Goal: Contribute content: Add original content to the website for others to see

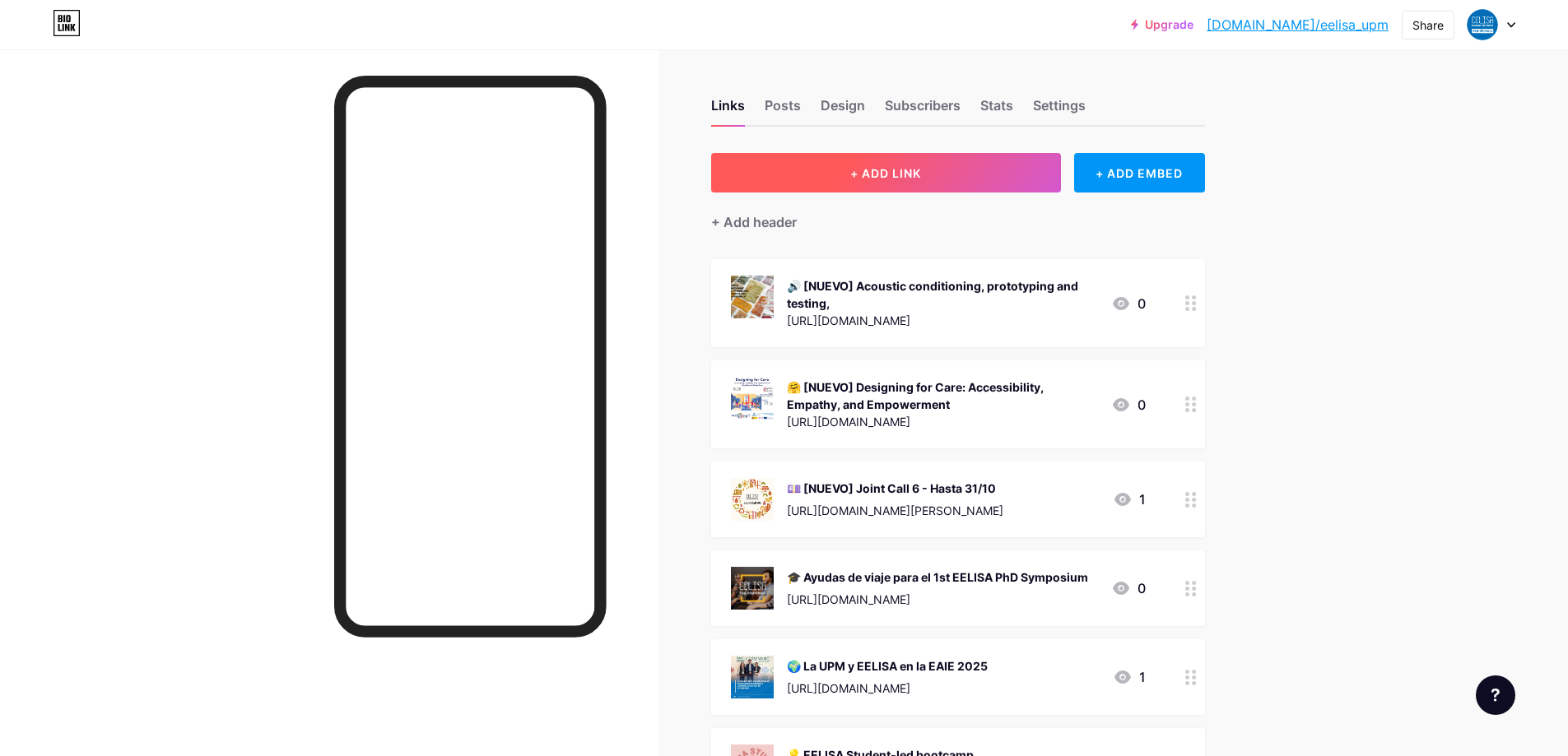
click at [862, 168] on span "+ ADD LINK" at bounding box center [885, 173] width 70 height 14
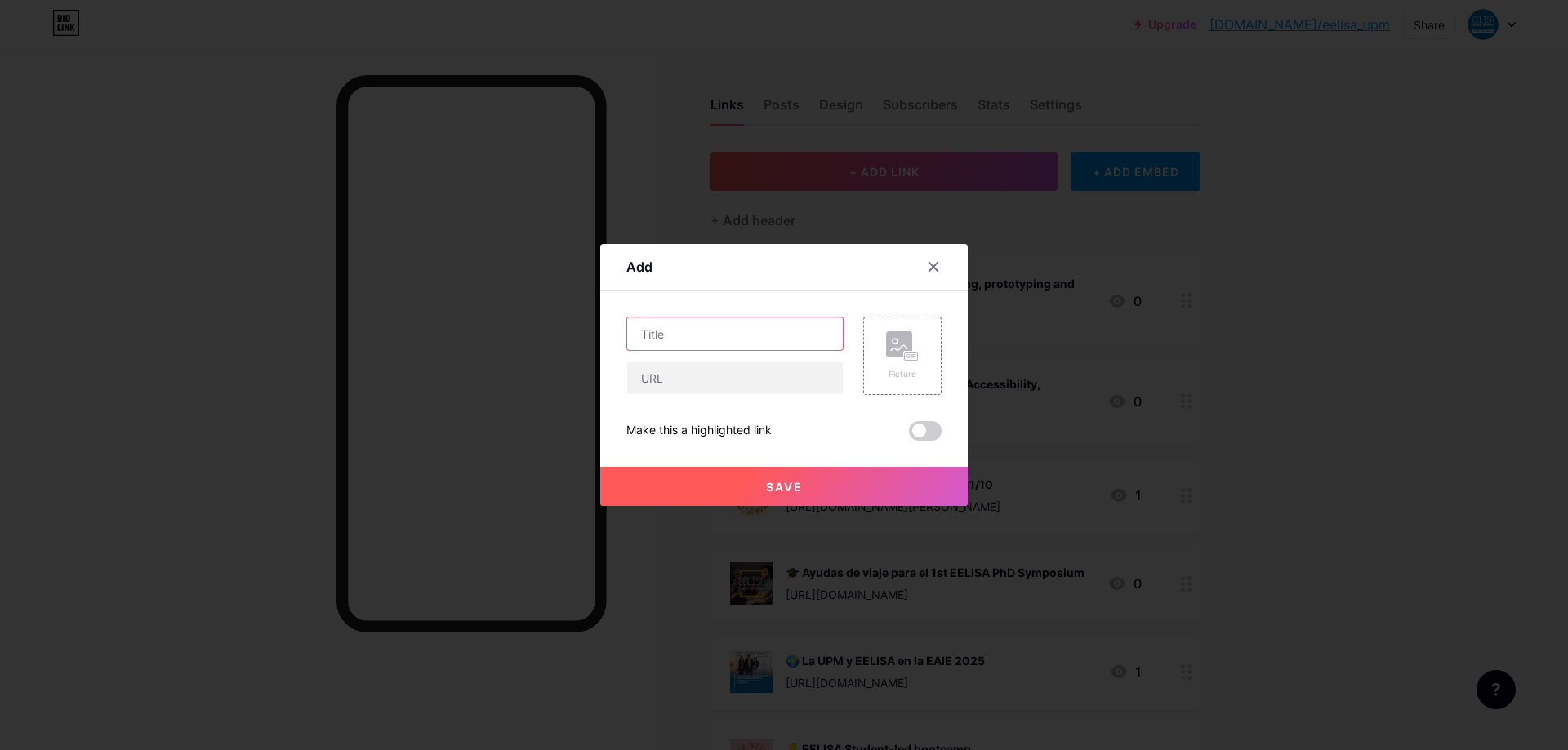
click at [711, 341] on input "text" at bounding box center [735, 334] width 216 height 33
click at [900, 352] on rect at bounding box center [899, 344] width 26 height 26
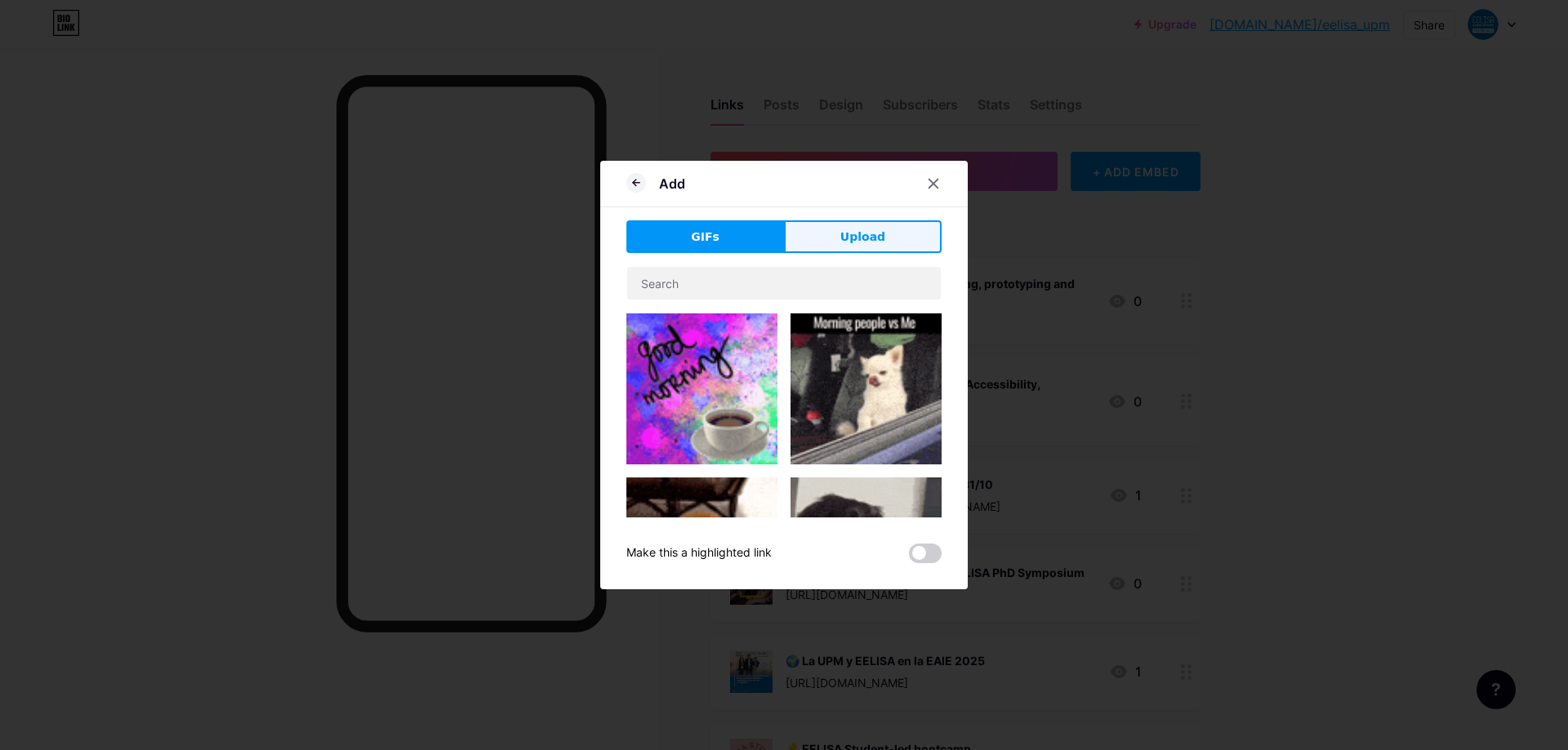
click at [863, 247] on button "Upload" at bounding box center [862, 237] width 158 height 33
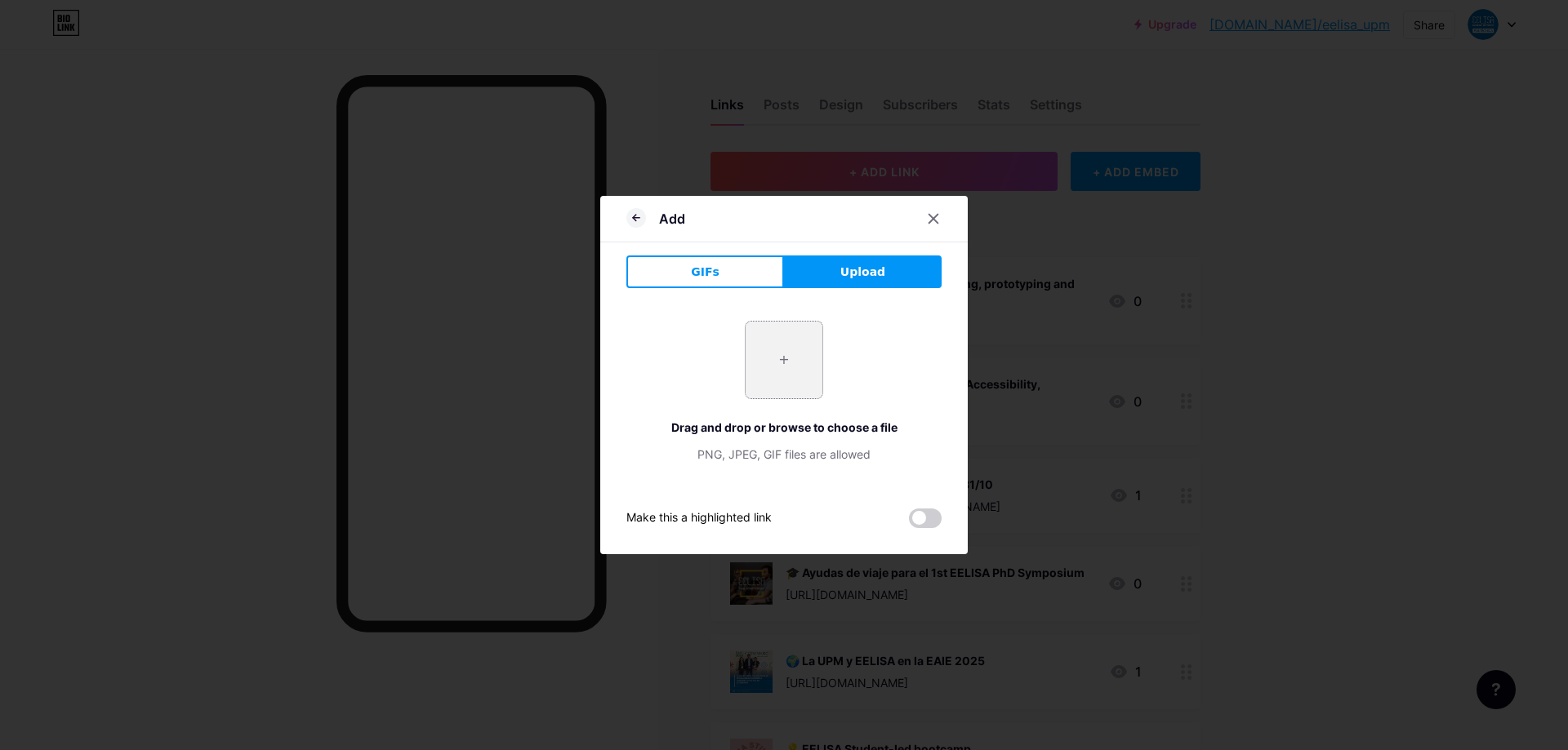
click at [781, 362] on input "file" at bounding box center [784, 359] width 77 height 77
type input "C:\fakepath\arboreto_dron_baja.jpg"
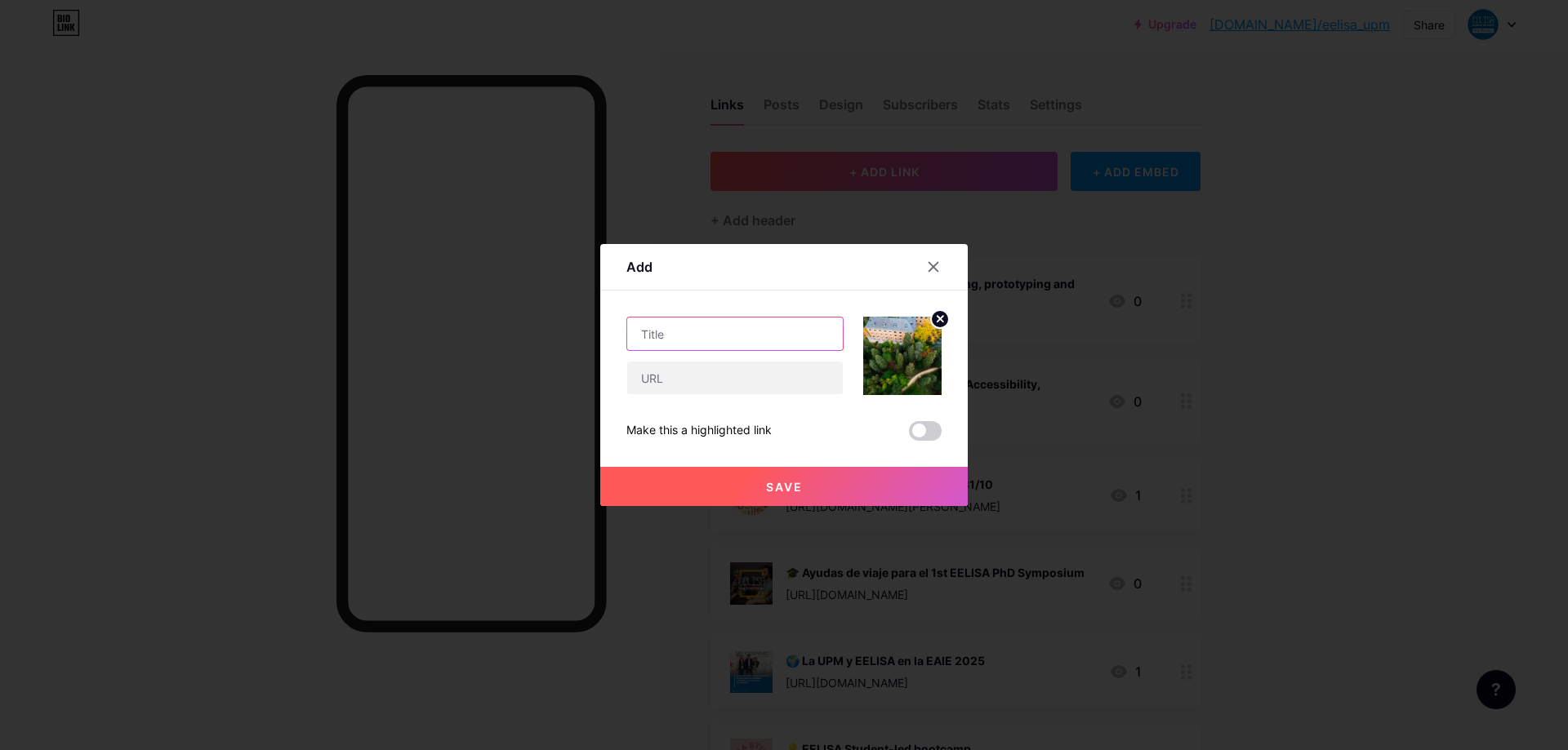
click at [764, 322] on input "text" at bounding box center [735, 334] width 216 height 33
type input "a"
paste input "Forest Bathing: nature, mind and community"
type input "🌲´[NUEVO] Forest Bathing: nature, mind and community"
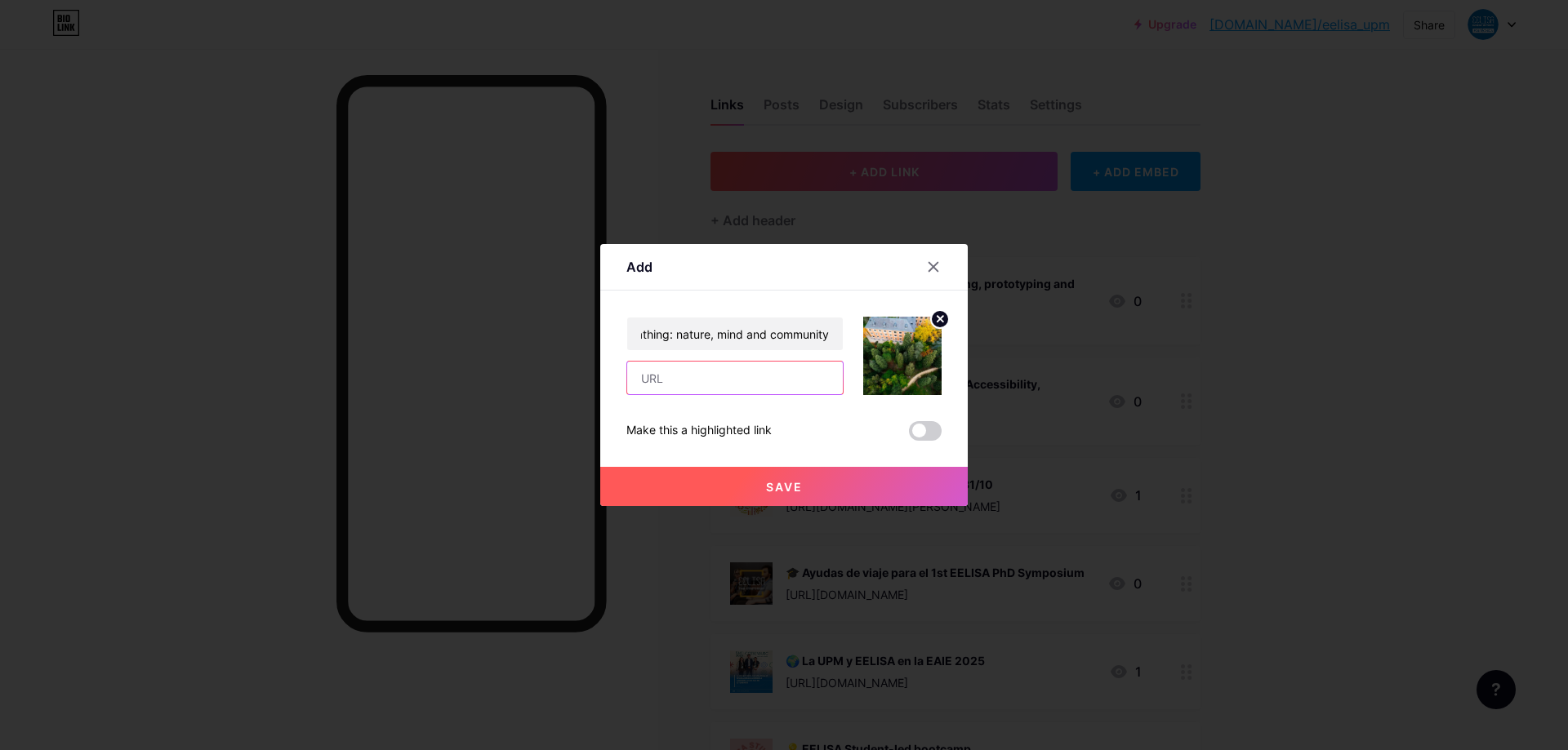
scroll to position [0, 0]
click at [741, 381] on input "text" at bounding box center [735, 378] width 216 height 33
click at [740, 392] on input "text" at bounding box center [735, 378] width 216 height 33
click at [742, 386] on input "text" at bounding box center [735, 378] width 216 height 33
paste input "[URL][DOMAIN_NAME]"
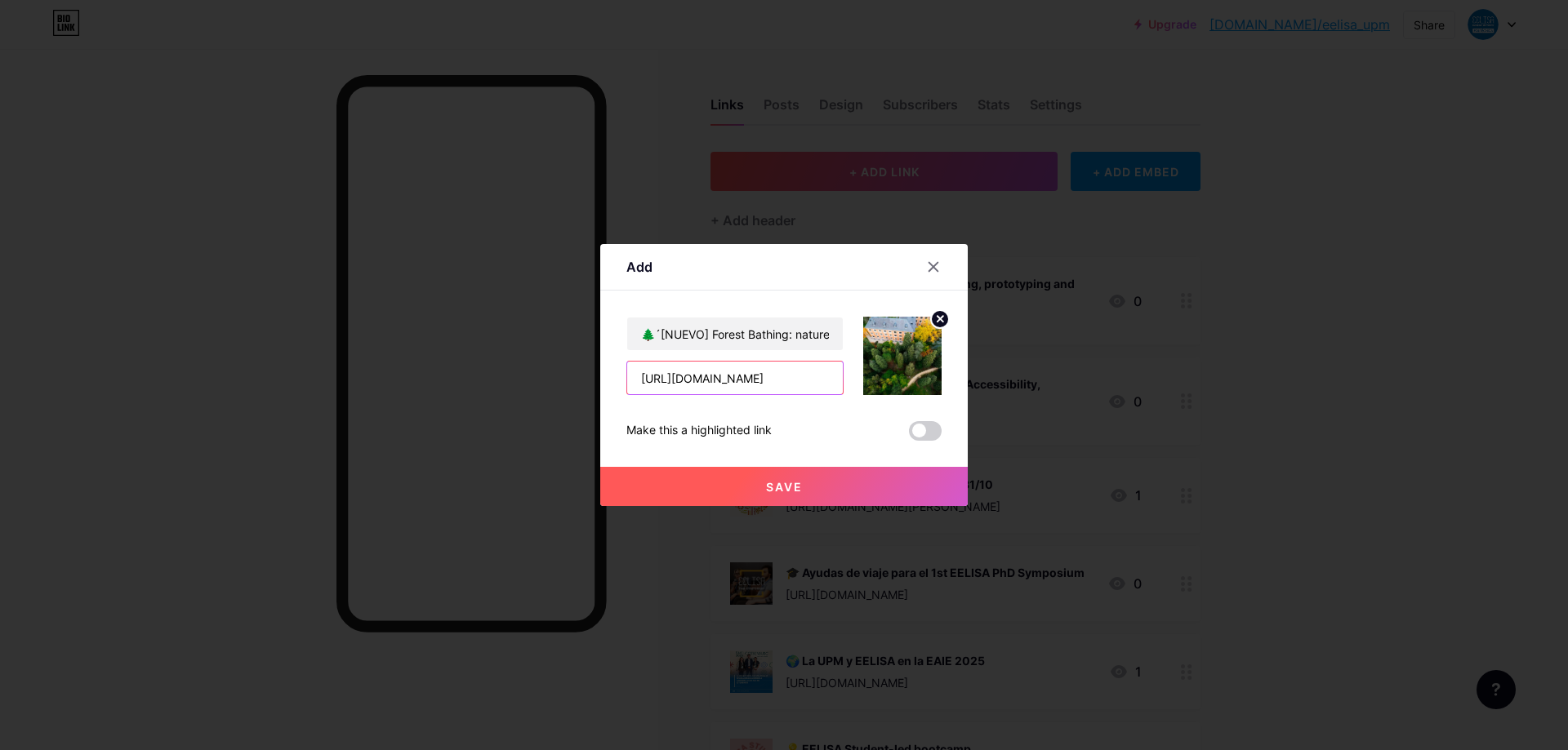
scroll to position [0, 658]
type input "[URL][DOMAIN_NAME]"
click at [772, 475] on button "Save" at bounding box center [784, 486] width 367 height 39
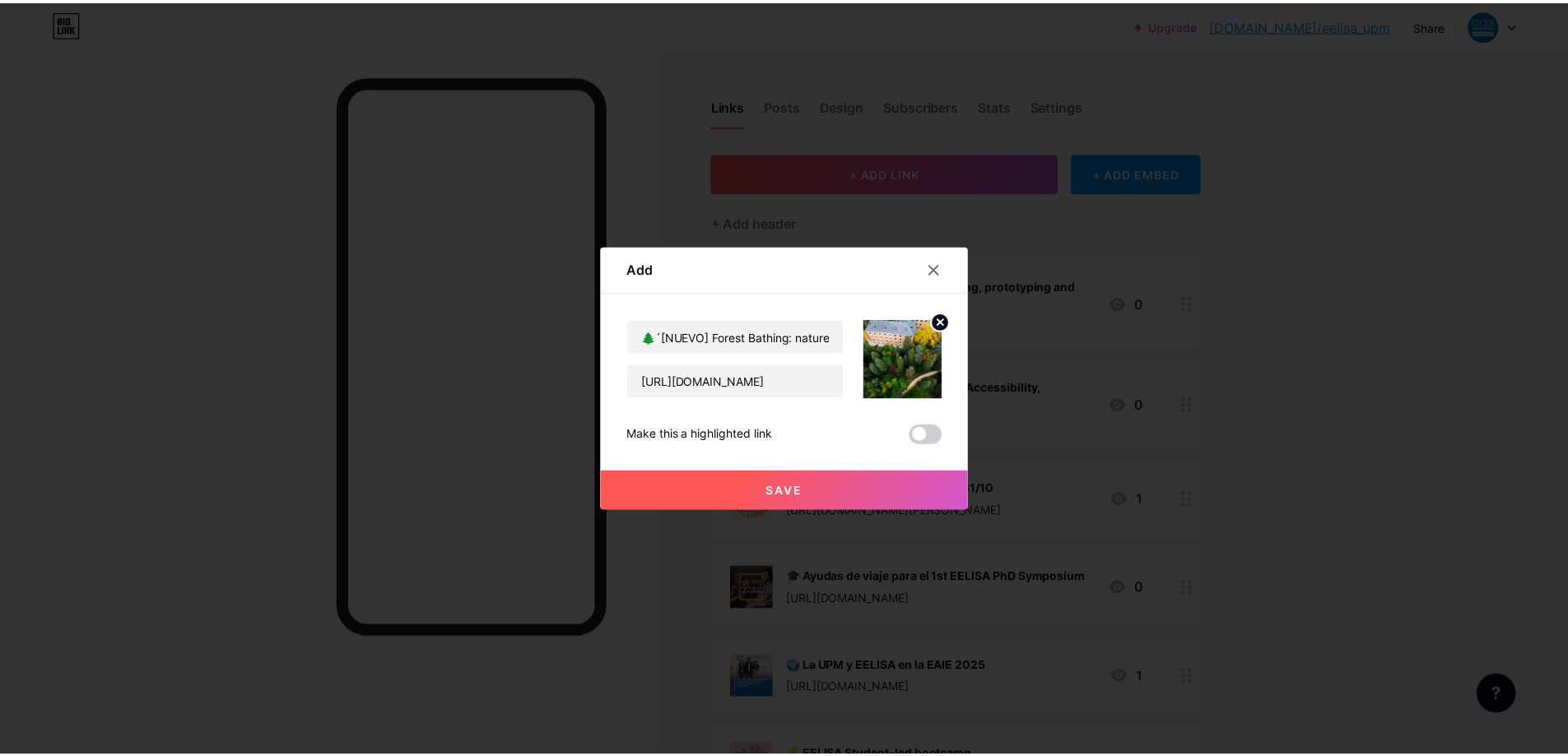
scroll to position [0, 0]
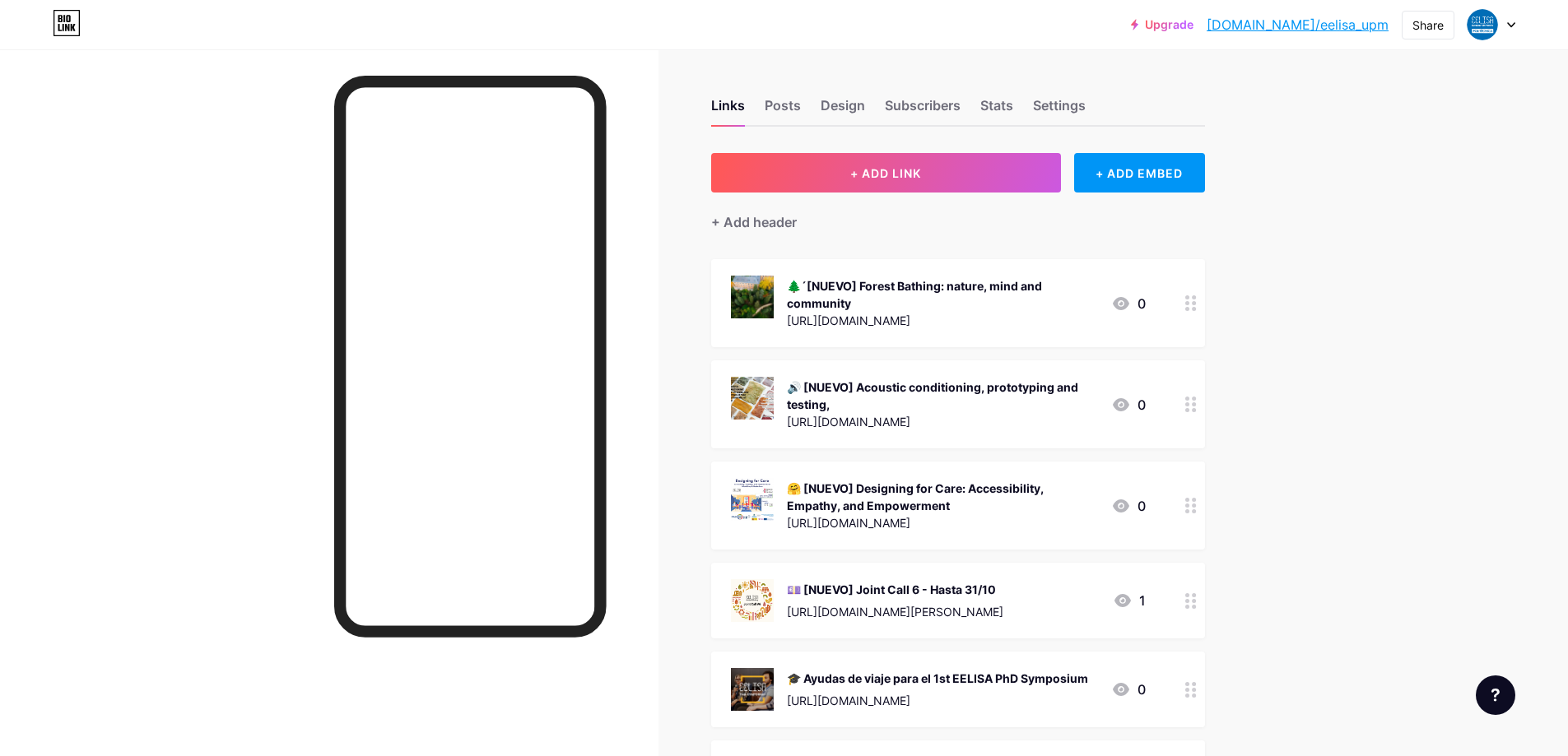
click at [814, 270] on div "🌲´[NUEVO] Forest Bathing: nature, mind and community [URL][DOMAIN_NAME] 0" at bounding box center [958, 302] width 494 height 88
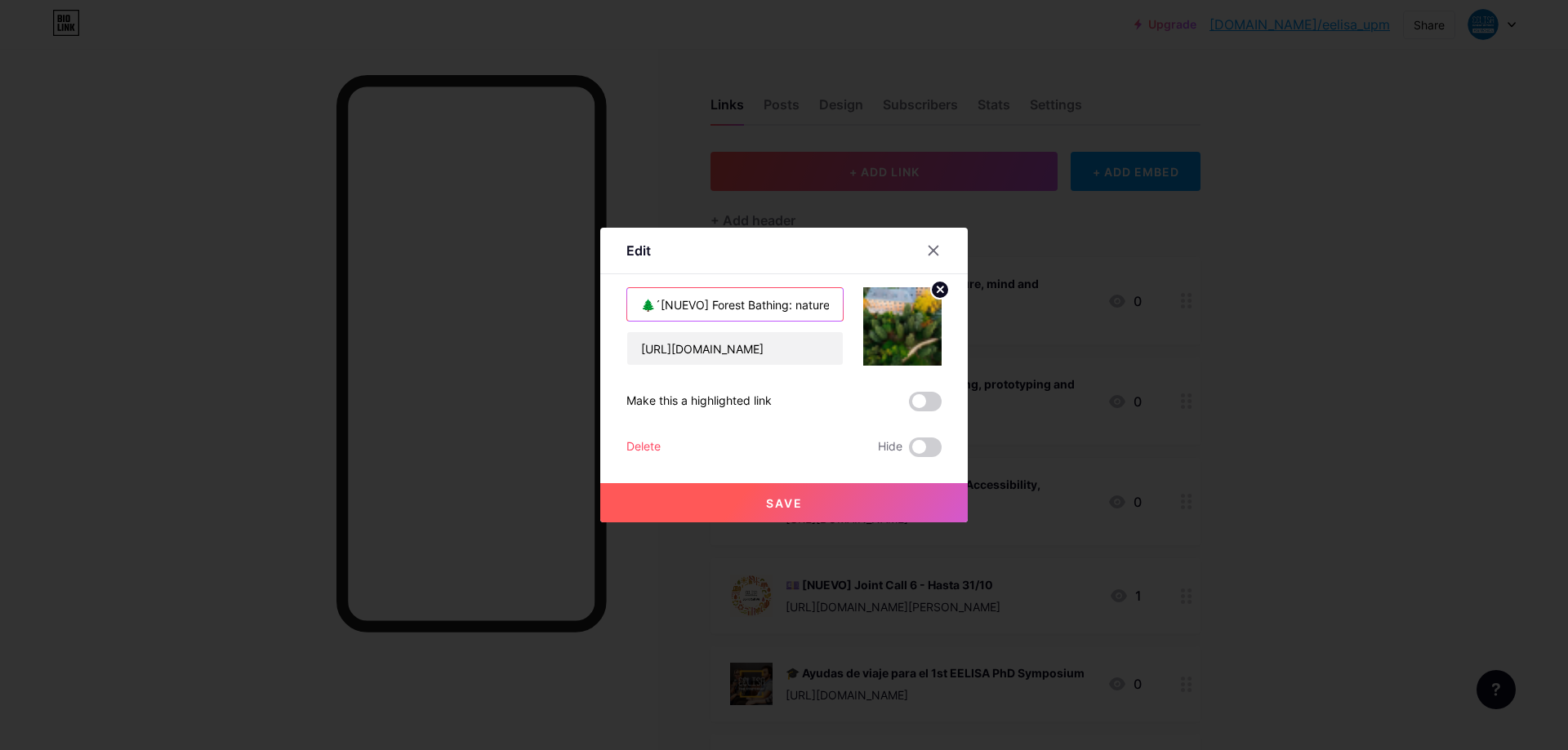
click at [654, 307] on input "🌲´[NUEVO] Forest Bathing: nature, mind and community" at bounding box center [735, 304] width 216 height 33
type input "🌲 [NUEVO] Forest Bathing: nature, mind and community"
click at [786, 488] on button "Save" at bounding box center [784, 503] width 367 height 39
